Goal: Information Seeking & Learning: Find specific fact

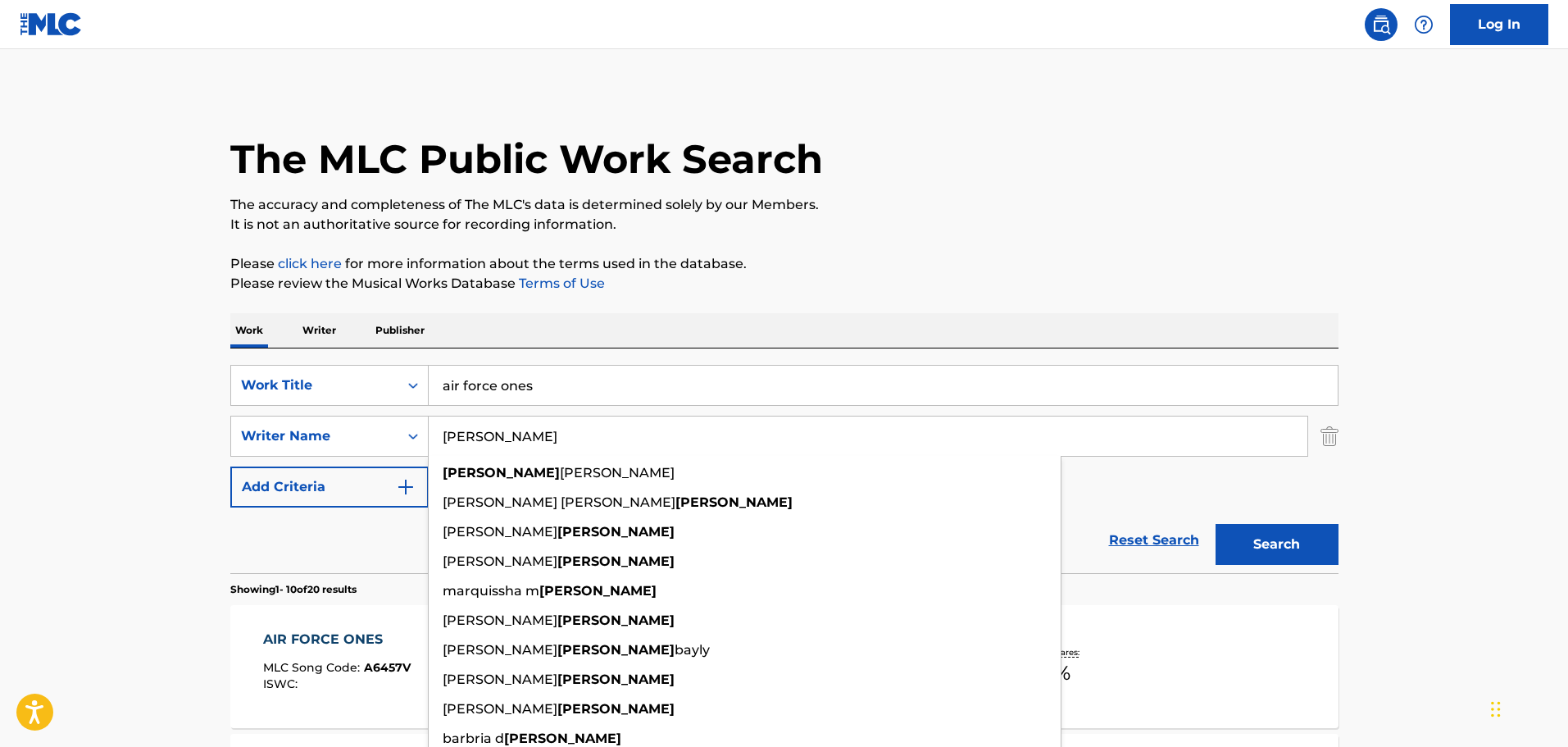
drag, startPoint x: 591, startPoint y: 382, endPoint x: 19, endPoint y: 329, distance: 574.5
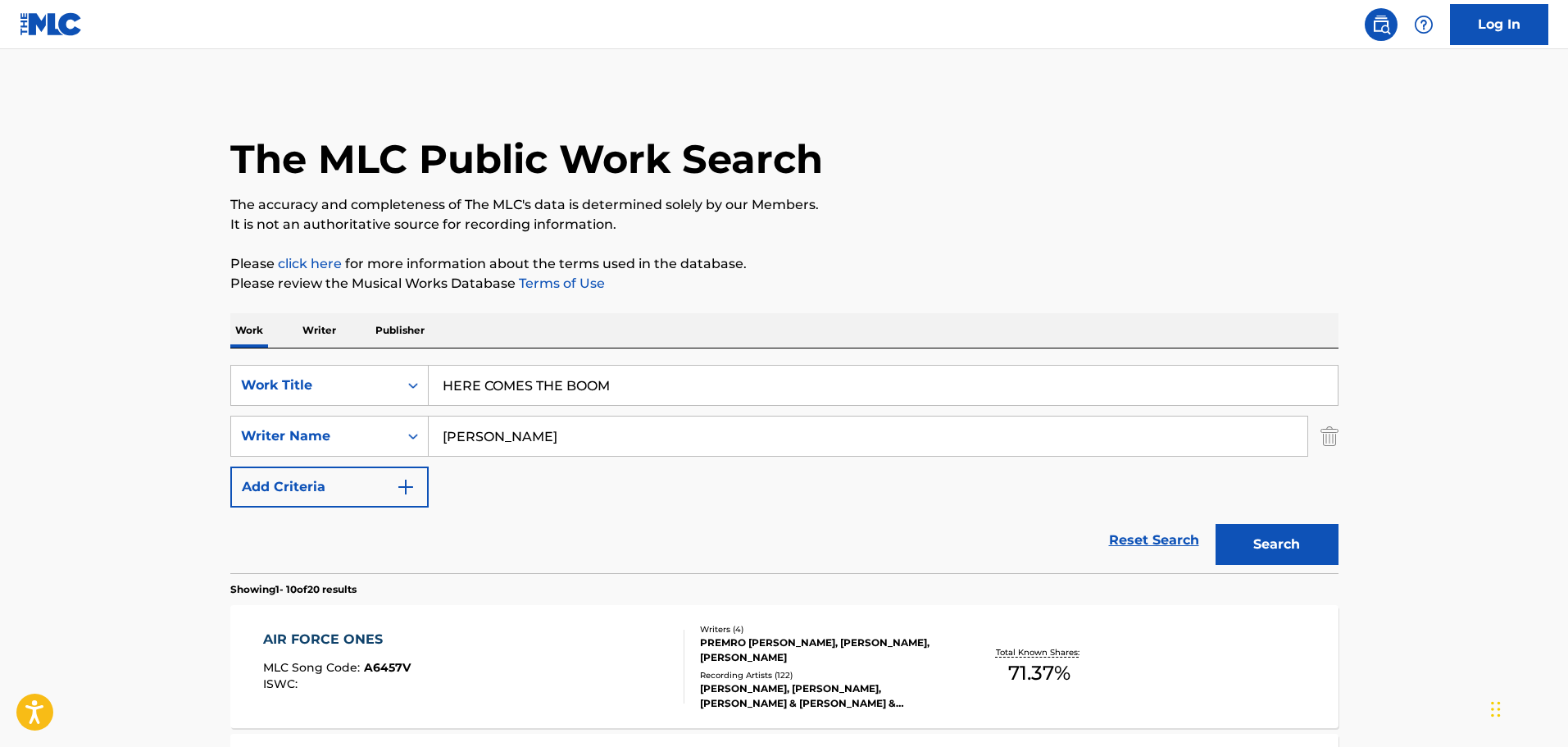
click at [1268, 543] on button "Search" at bounding box center [1277, 544] width 123 height 41
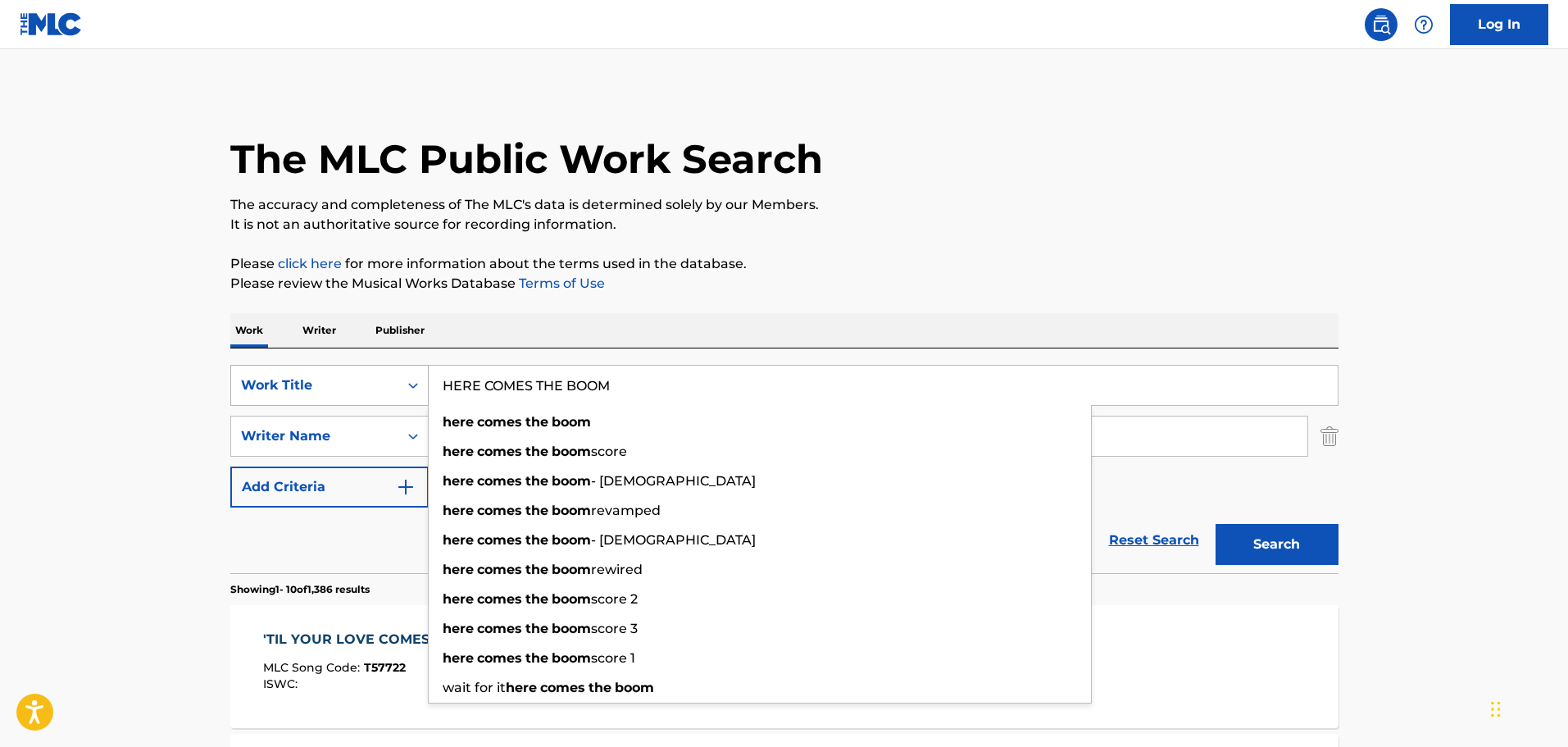
drag, startPoint x: 569, startPoint y: 385, endPoint x: 282, endPoint y: 393, distance: 287.1
click at [282, 393] on div "SearchWithCriteriaadc5f13e-6a94-4837-9b85-f6598aa5d723 Work Title HERE COMES TH…" at bounding box center [784, 385] width 1108 height 41
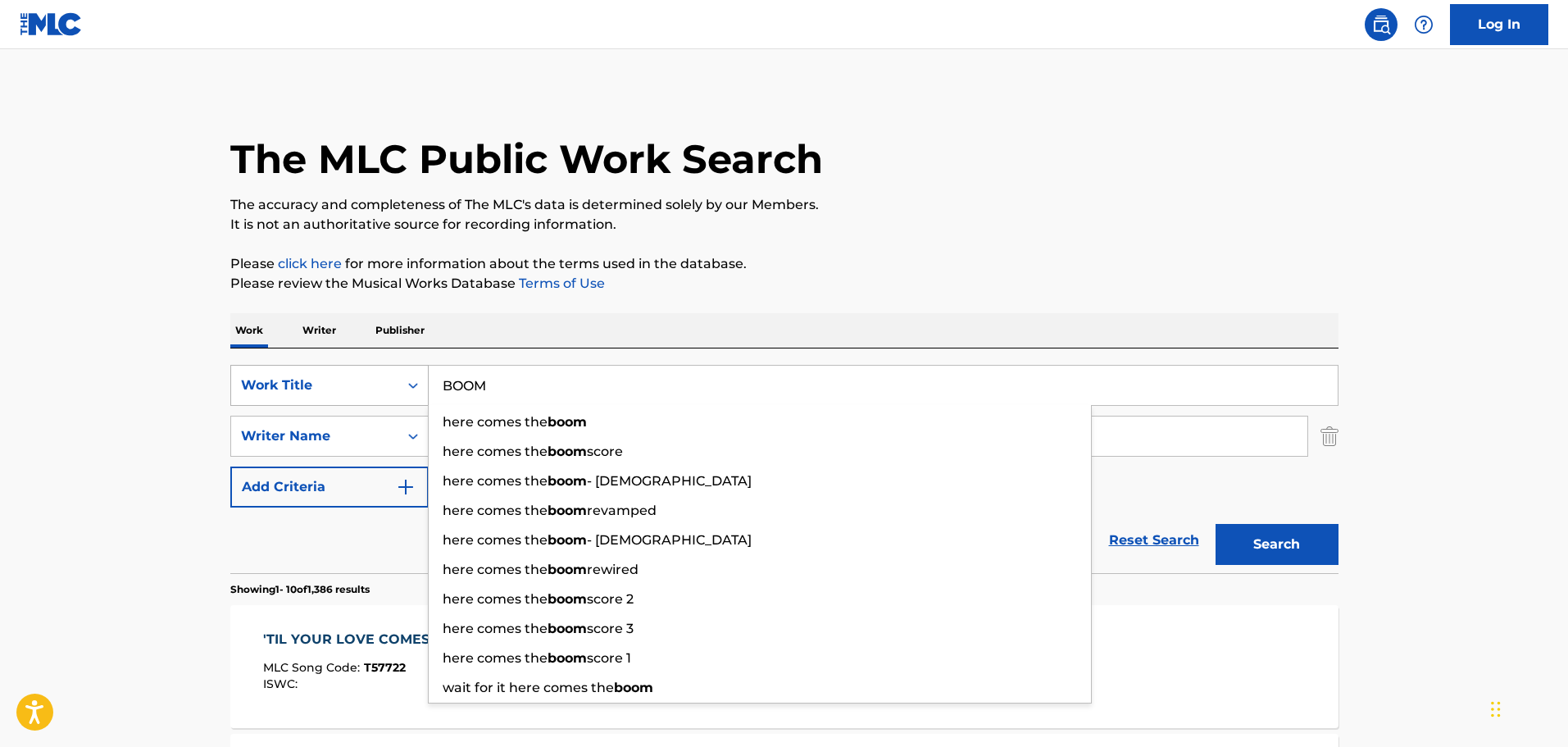
type input "BOOM"
click at [1216, 524] on button "Search" at bounding box center [1277, 544] width 123 height 41
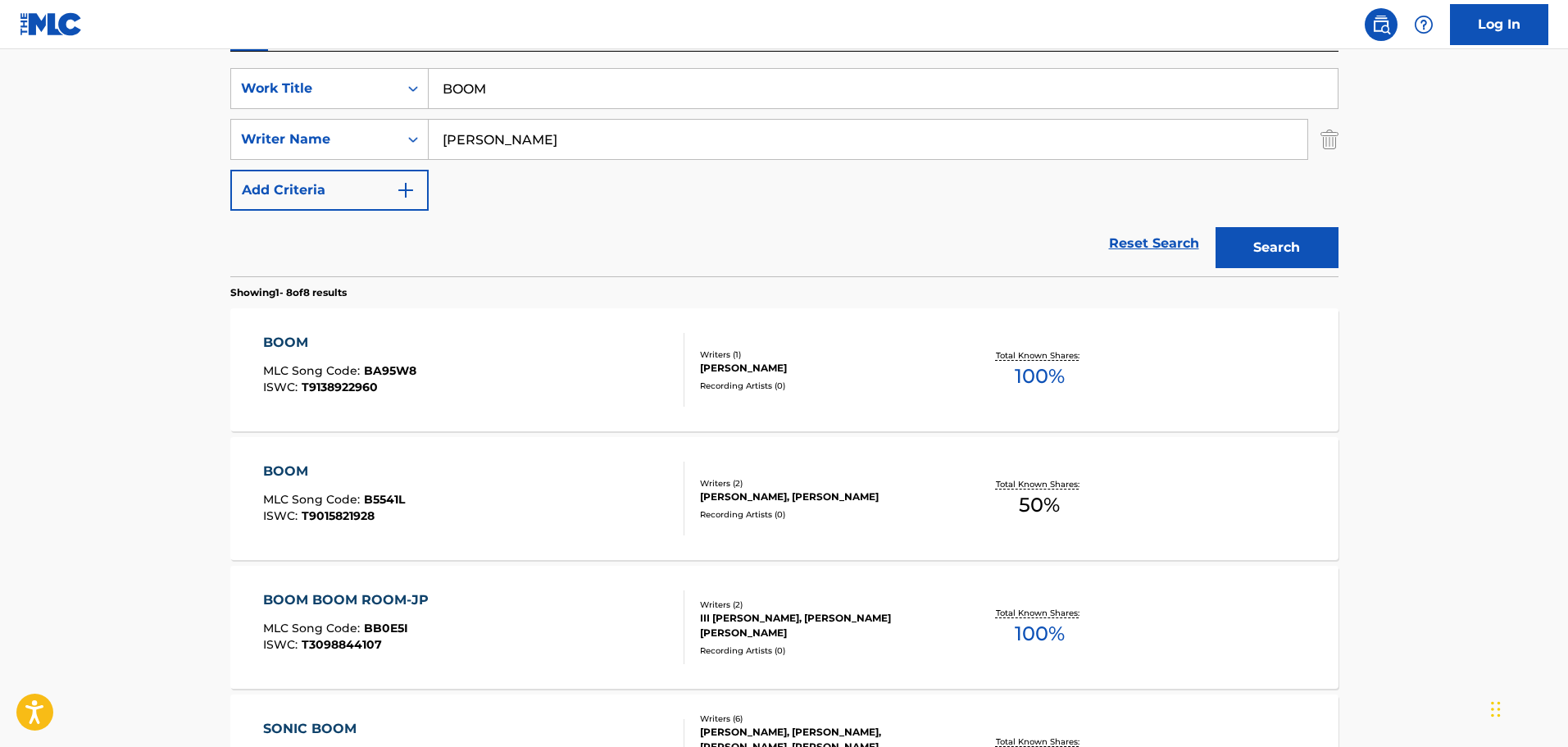
scroll to position [328, 0]
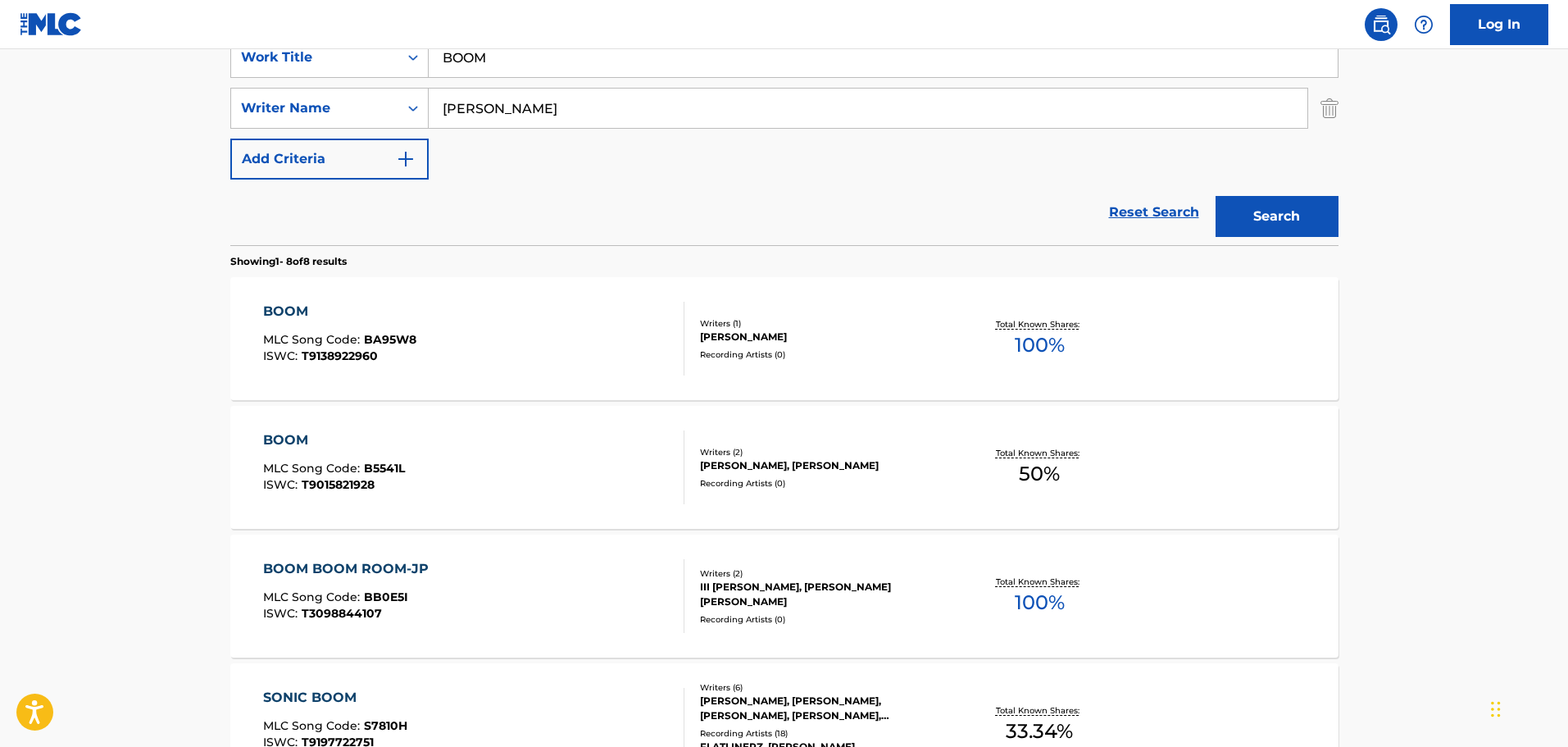
click at [293, 432] on div "BOOM" at bounding box center [333, 440] width 142 height 20
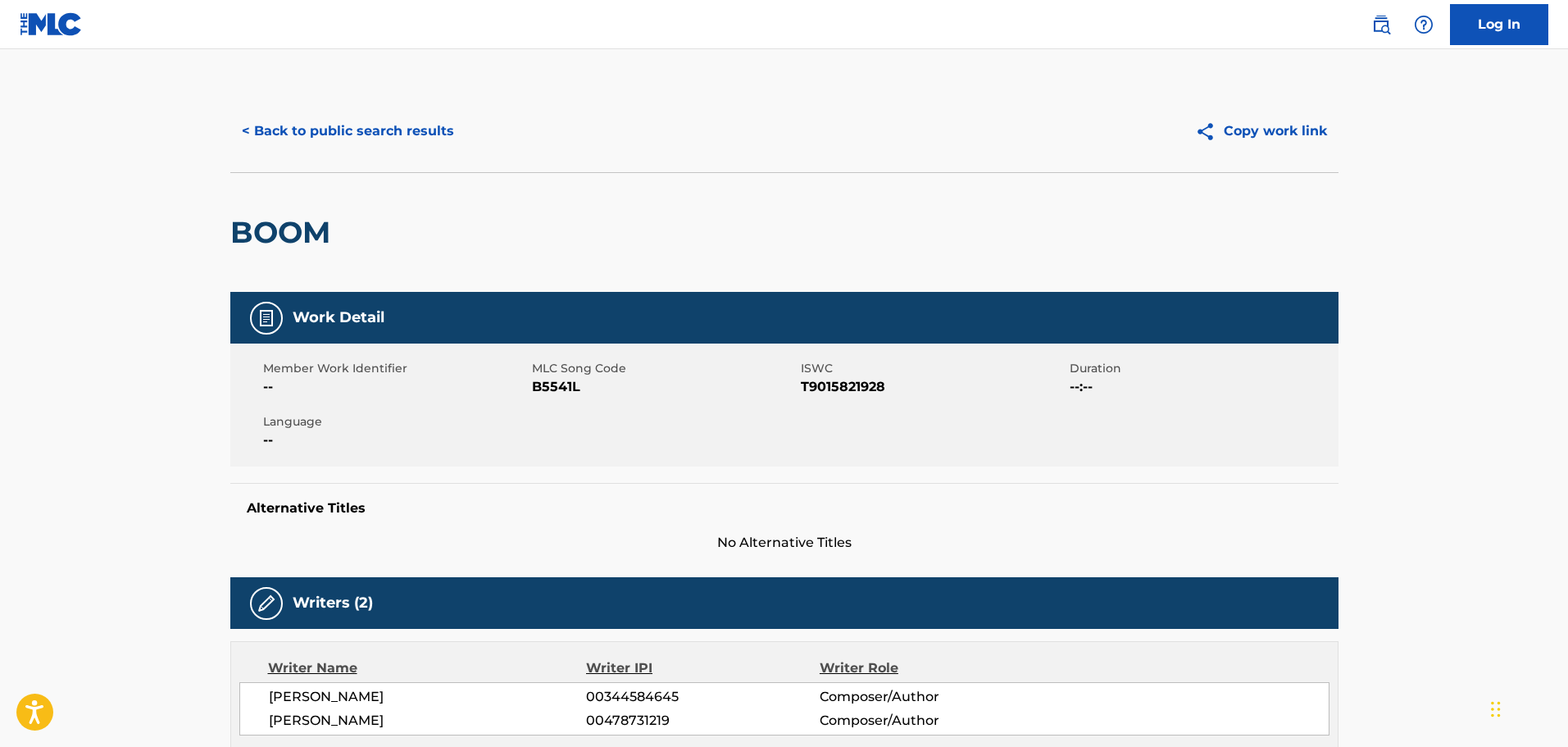
click at [347, 139] on button "< Back to public search results" at bounding box center [347, 130] width 235 height 41
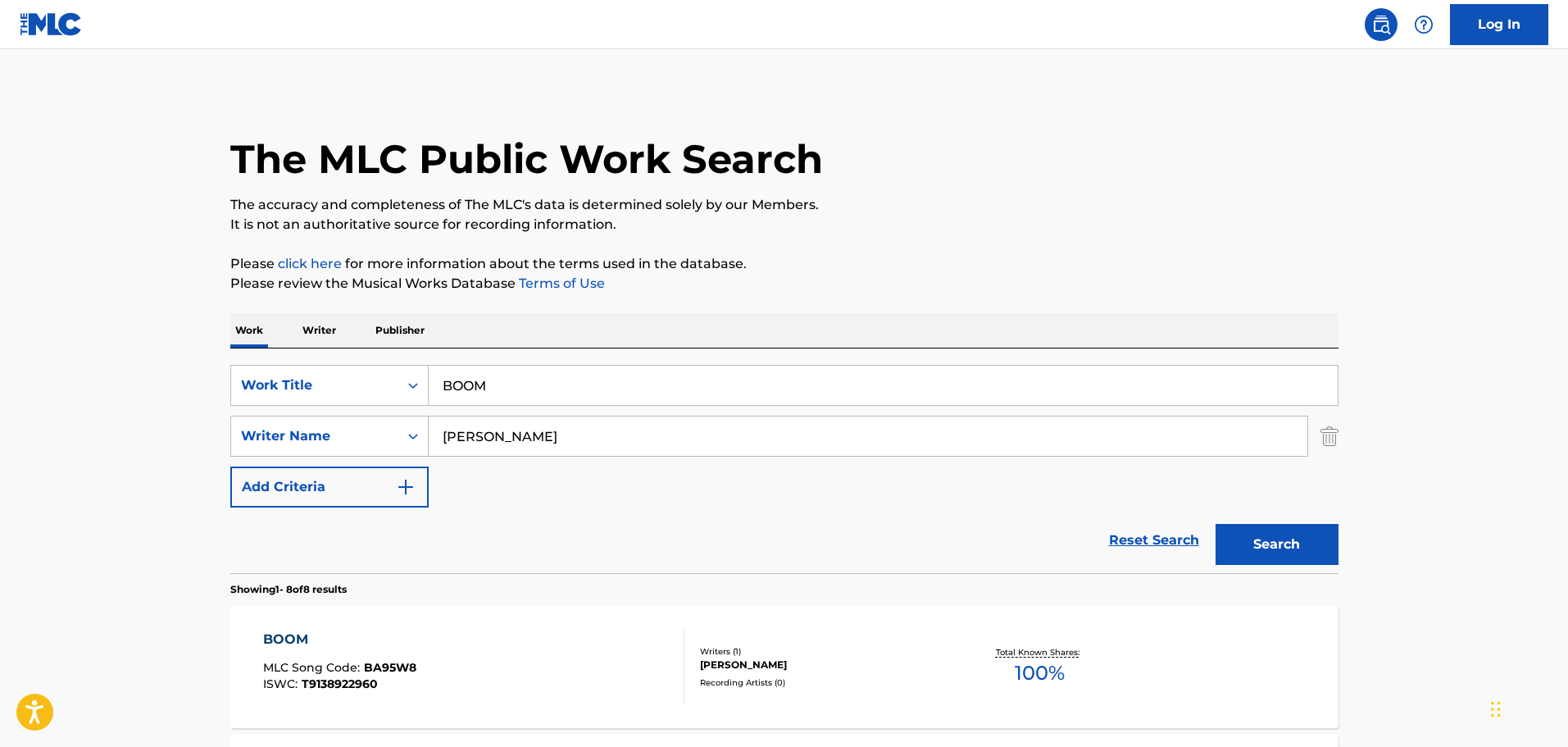
scroll to position [328, 0]
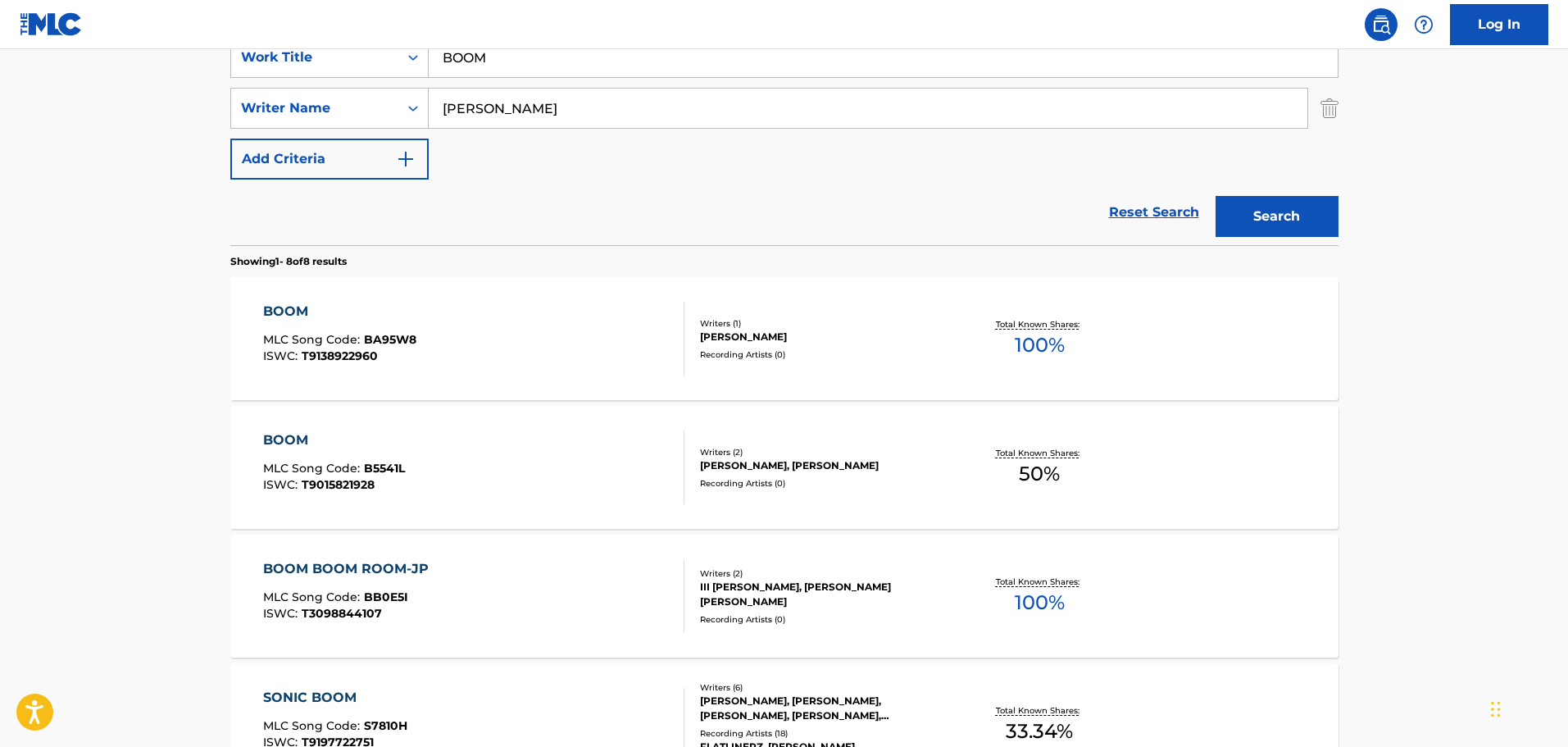
click at [414, 321] on div "BOOM" at bounding box center [339, 311] width 154 height 20
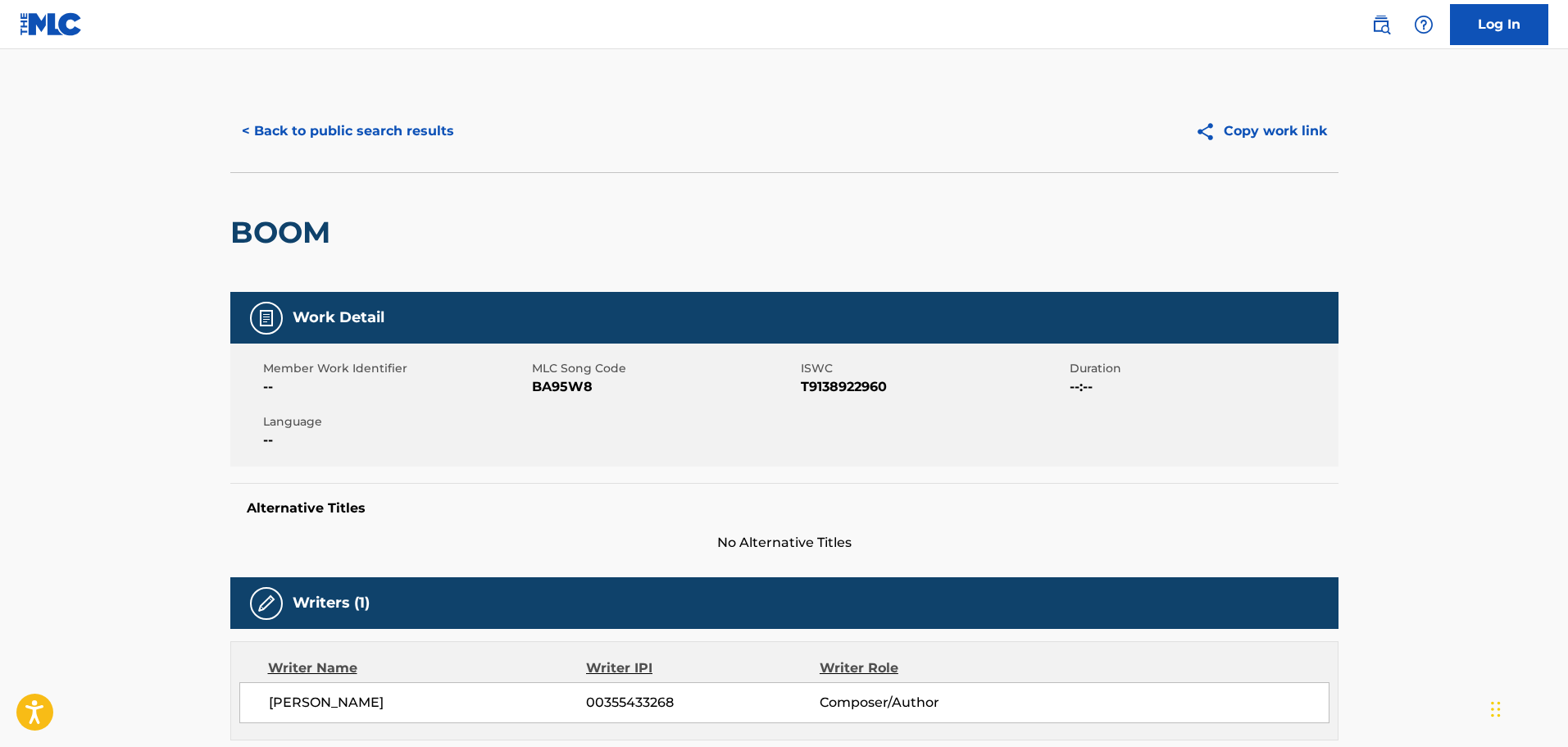
scroll to position [328, 0]
